Goal: Navigation & Orientation: Find specific page/section

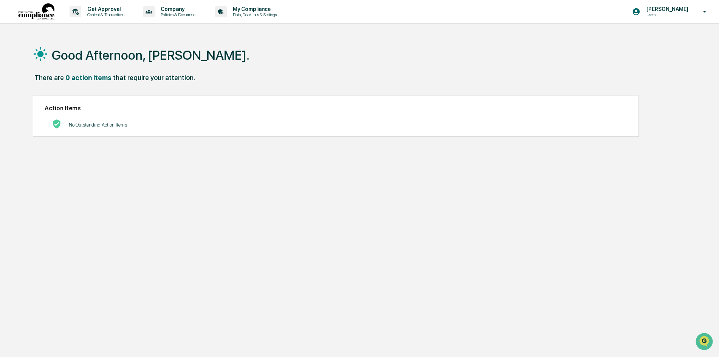
click at [701, 11] on icon at bounding box center [704, 11] width 13 height 7
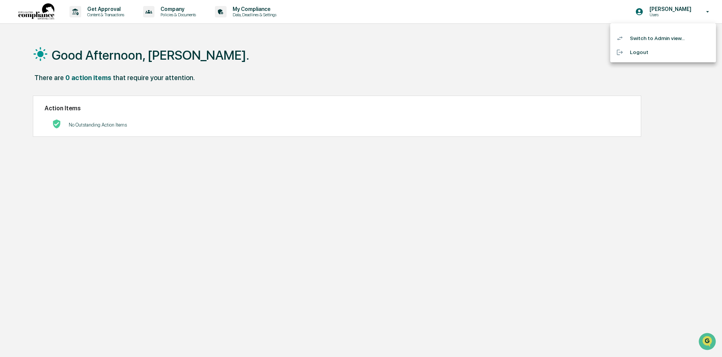
click at [649, 38] on li "Switch to Admin view..." at bounding box center [663, 38] width 106 height 14
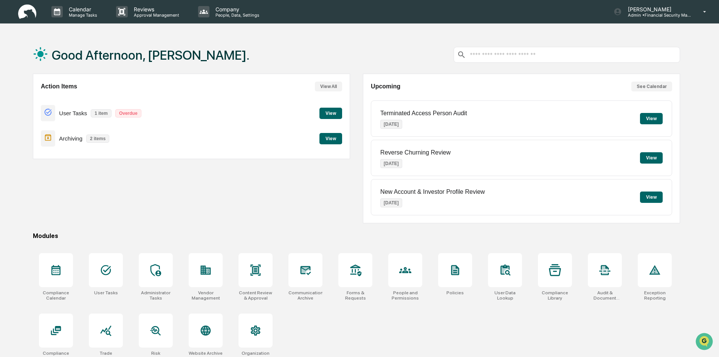
click at [332, 112] on button "View" at bounding box center [330, 113] width 23 height 11
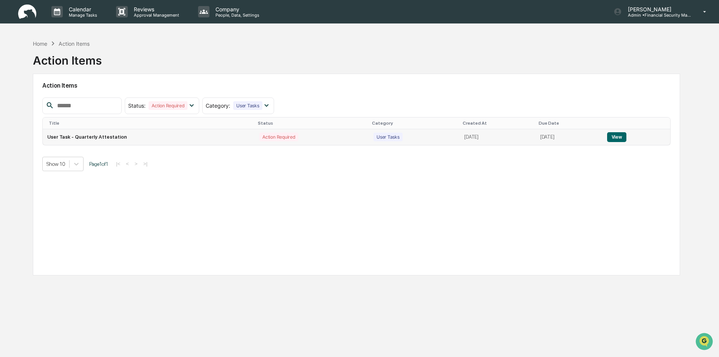
click at [617, 137] on button "View" at bounding box center [616, 137] width 19 height 10
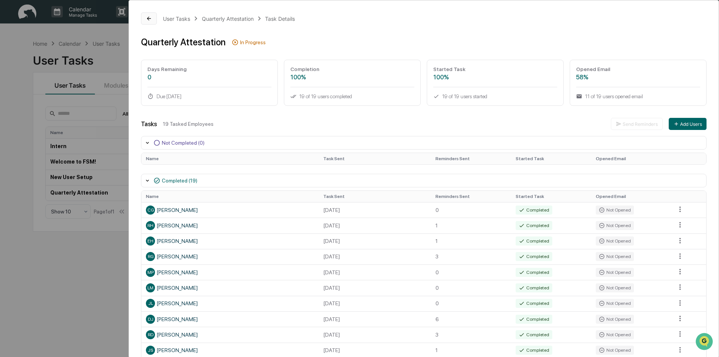
click at [149, 17] on icon at bounding box center [149, 18] width 6 height 6
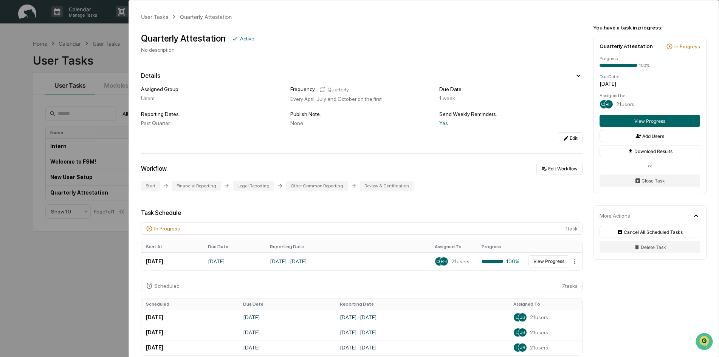
click at [118, 40] on div "User Tasks Quarterly Attestation Quarterly Attestation Active No description De…" at bounding box center [359, 178] width 719 height 357
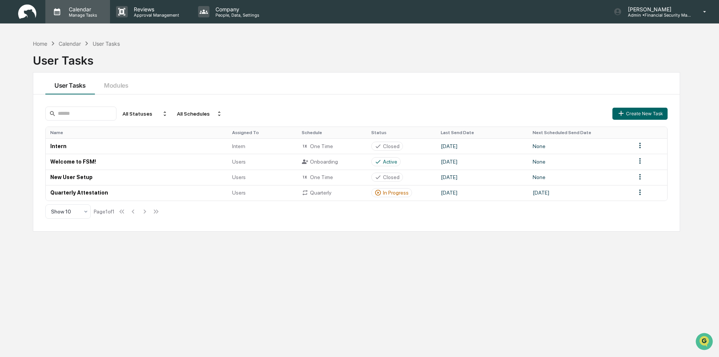
click at [73, 6] on p "Calendar" at bounding box center [82, 9] width 38 height 6
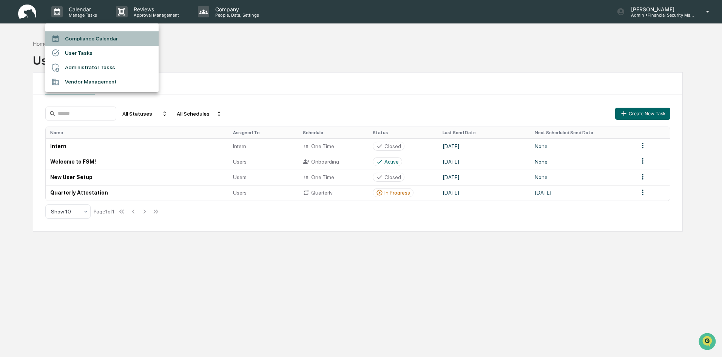
click at [79, 42] on li "Compliance Calendar" at bounding box center [101, 38] width 113 height 14
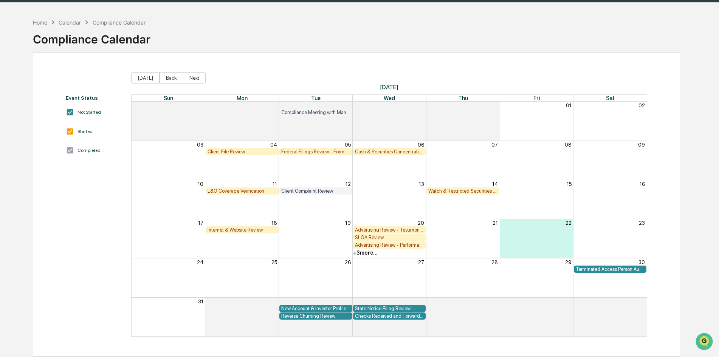
scroll to position [36, 0]
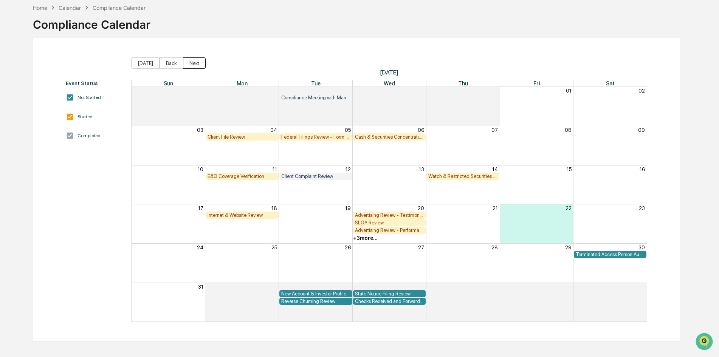
click at [191, 60] on button "Next" at bounding box center [194, 62] width 23 height 11
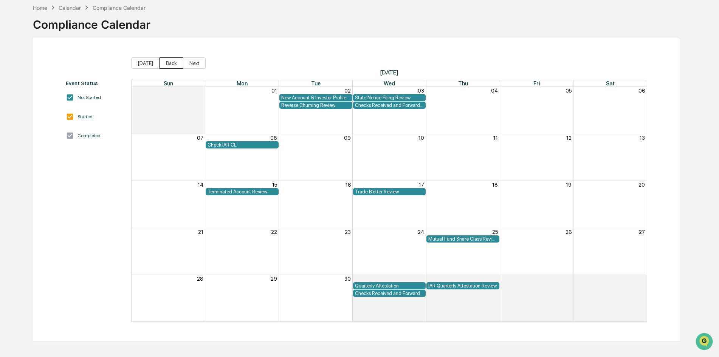
click at [168, 62] on button "Back" at bounding box center [171, 62] width 24 height 11
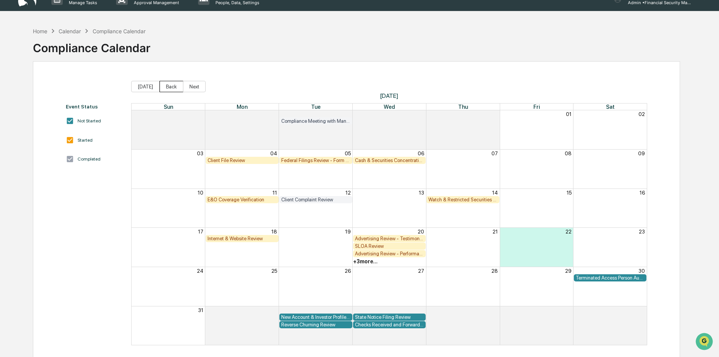
scroll to position [0, 0]
